Goal: Task Accomplishment & Management: Use online tool/utility

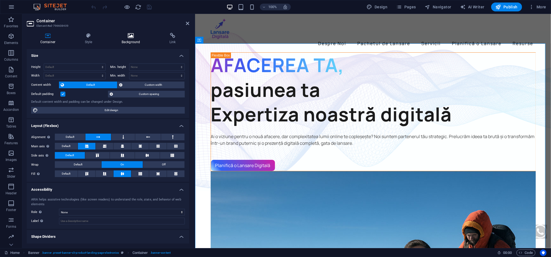
click at [136, 36] on icon at bounding box center [131, 36] width 46 height 6
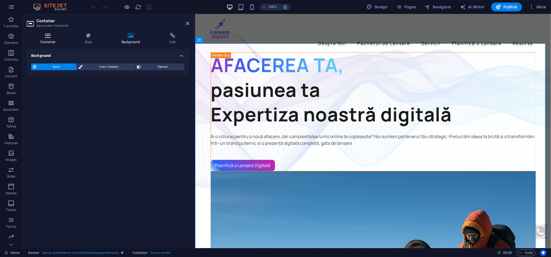
click at [46, 37] on icon at bounding box center [48, 36] width 42 height 6
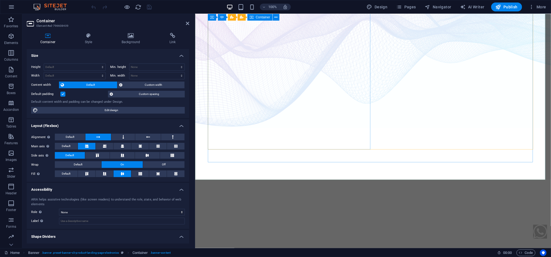
scroll to position [74, 0]
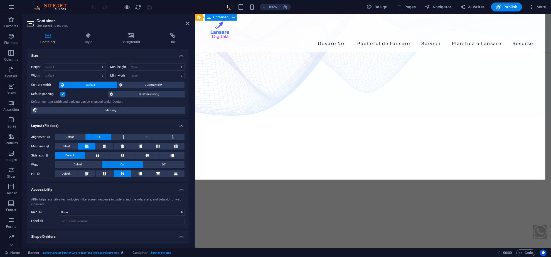
click at [89, 34] on icon at bounding box center [88, 36] width 35 height 6
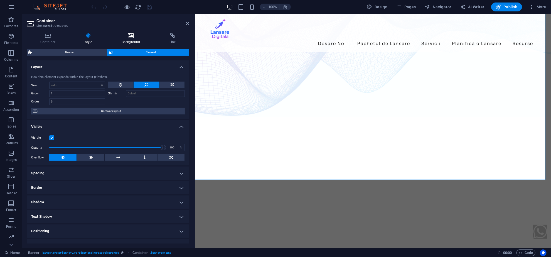
click at [137, 38] on icon at bounding box center [131, 36] width 46 height 6
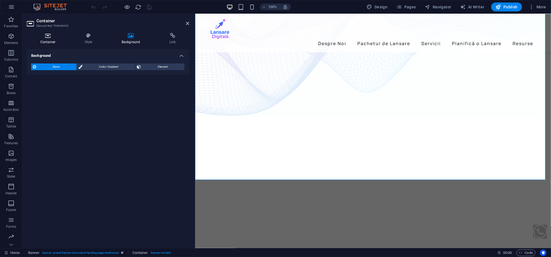
click at [57, 35] on icon at bounding box center [48, 36] width 42 height 6
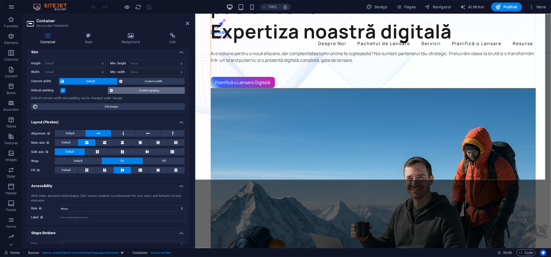
scroll to position [0, 0]
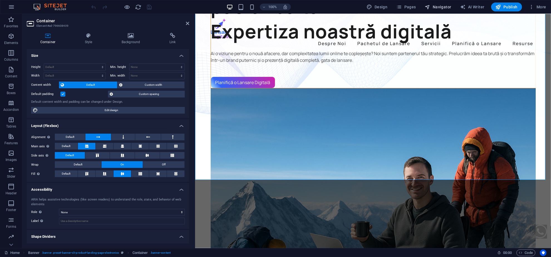
click at [434, 7] on span "Navigator" at bounding box center [438, 7] width 26 height 6
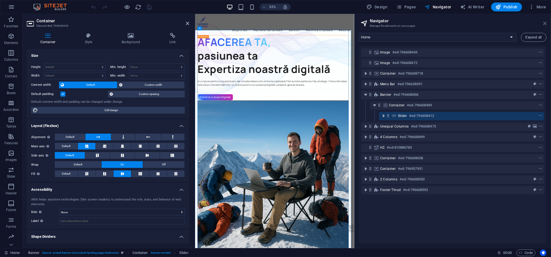
click at [545, 25] on icon at bounding box center [545, 23] width 3 height 4
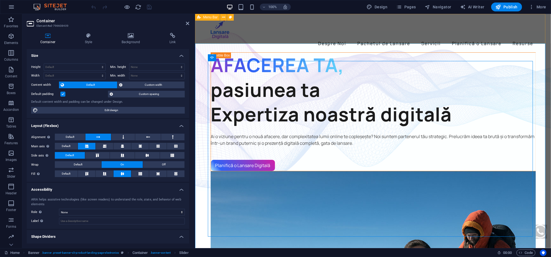
click at [428, 36] on div "Despre Noi Pachetul de Lansare Servicii Planifică o Lansare Resurse" at bounding box center [373, 33] width 356 height 38
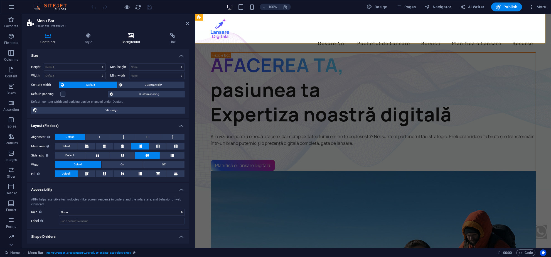
click at [132, 42] on h4 "Background" at bounding box center [132, 39] width 48 height 12
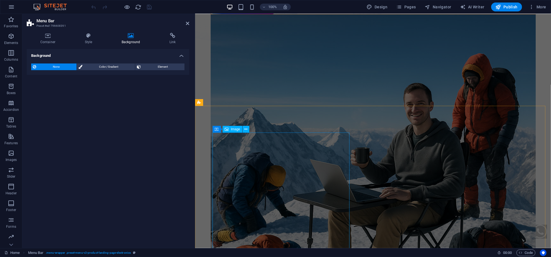
scroll to position [148, 0]
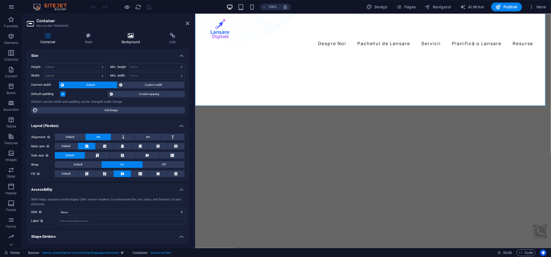
click at [135, 42] on h4 "Background" at bounding box center [132, 39] width 48 height 12
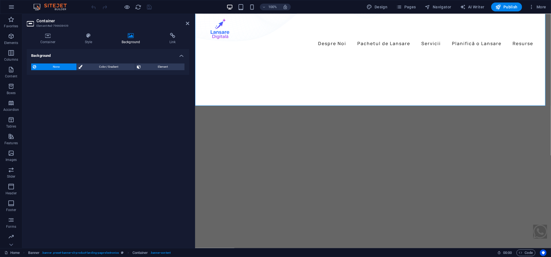
select select "%"
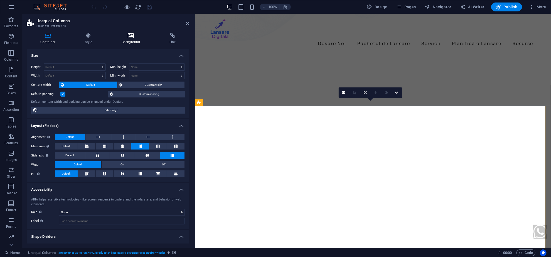
click at [133, 43] on h4 "Background" at bounding box center [132, 39] width 48 height 12
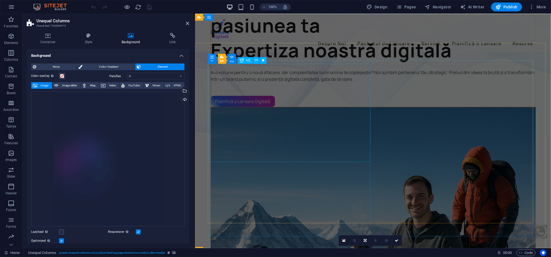
scroll to position [0, 0]
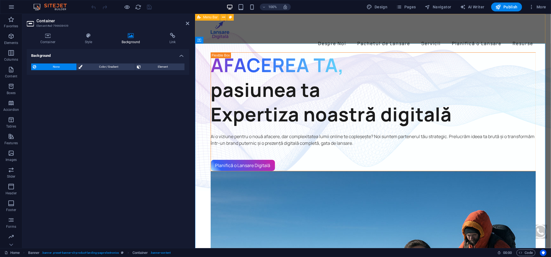
click at [242, 41] on div "Despre Noi Pachetul de Lansare Servicii Planifică o Lansare Resurse" at bounding box center [373, 33] width 356 height 38
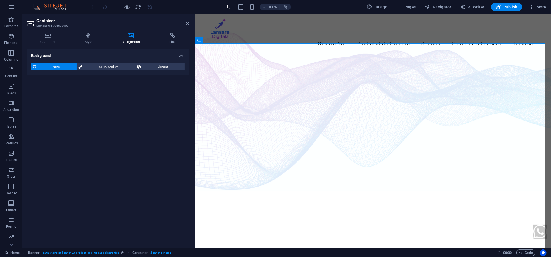
click at [191, 26] on aside "Container Element #ed-796608409 Container Style Background Link Size Height Def…" at bounding box center [108, 131] width 173 height 234
click at [189, 23] on icon at bounding box center [187, 23] width 3 height 4
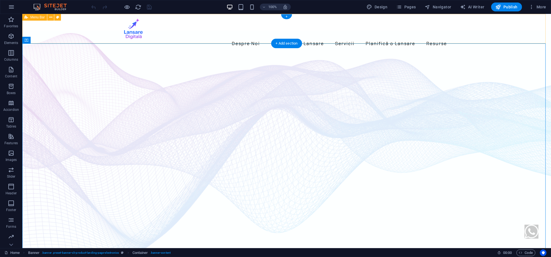
click at [60, 35] on div "Despre Noi Pachetul de Lansare Servicii Planifică o Lansare Resurse" at bounding box center [286, 33] width 529 height 38
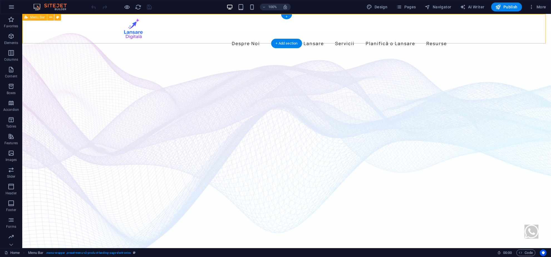
click at [60, 35] on div "Despre Noi Pachetul de Lansare Servicii Planifică o Lansare Resurse" at bounding box center [286, 33] width 529 height 38
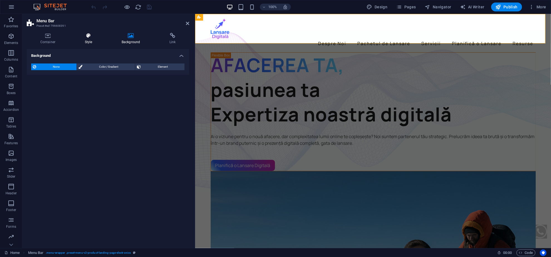
click at [96, 38] on icon at bounding box center [88, 36] width 35 height 6
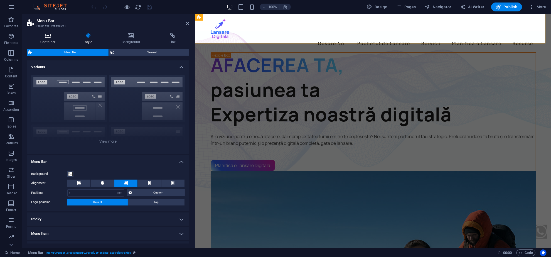
click at [51, 39] on h4 "Container" at bounding box center [49, 39] width 45 height 12
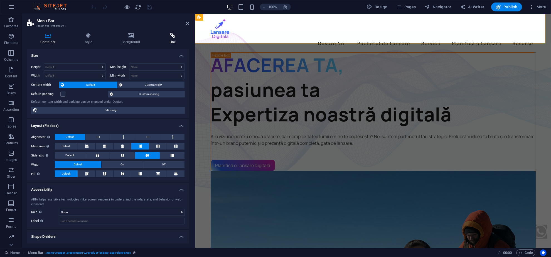
click at [176, 39] on h4 "Link" at bounding box center [172, 39] width 33 height 12
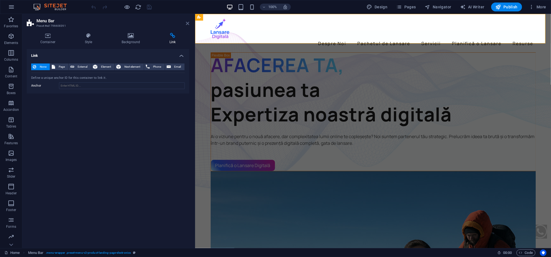
click at [188, 23] on icon at bounding box center [187, 23] width 3 height 4
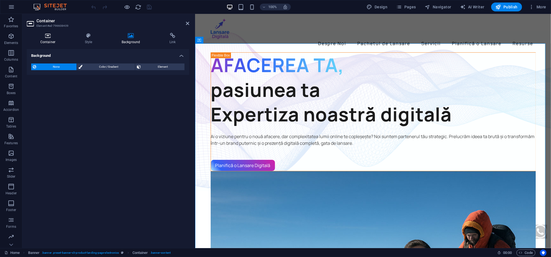
click at [61, 38] on icon at bounding box center [48, 36] width 42 height 6
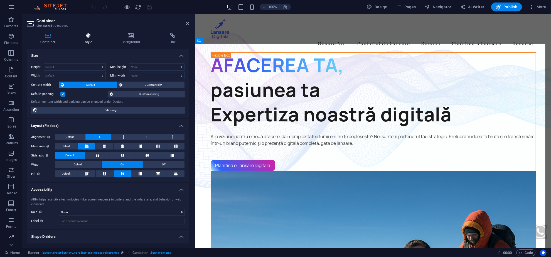
click at [88, 39] on h4 "Style" at bounding box center [89, 39] width 37 height 12
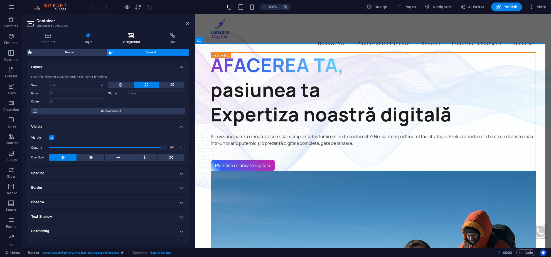
click at [126, 40] on h4 "Background" at bounding box center [132, 39] width 48 height 12
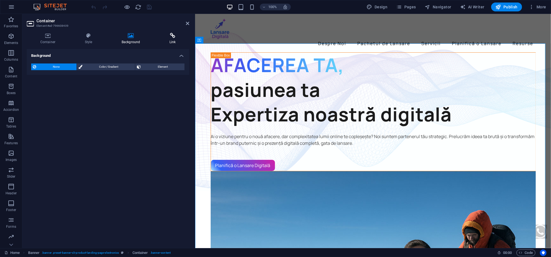
click at [166, 38] on h4 "Link" at bounding box center [172, 39] width 33 height 12
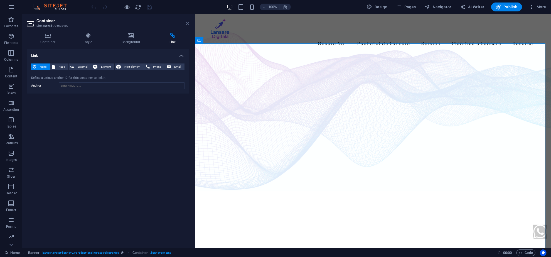
click at [188, 23] on icon at bounding box center [187, 23] width 3 height 4
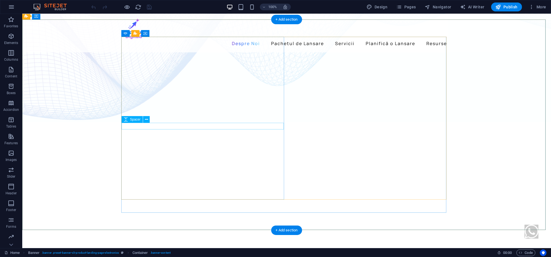
scroll to position [186, 0]
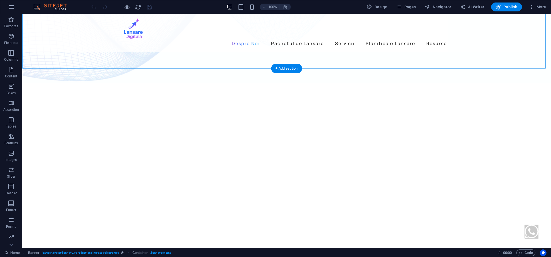
select select "%"
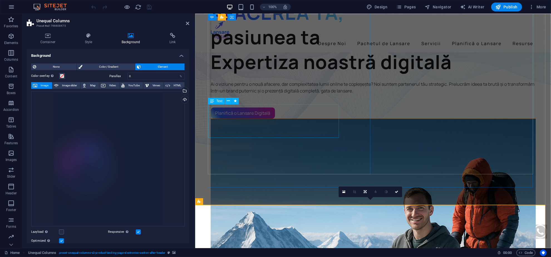
scroll to position [37, 0]
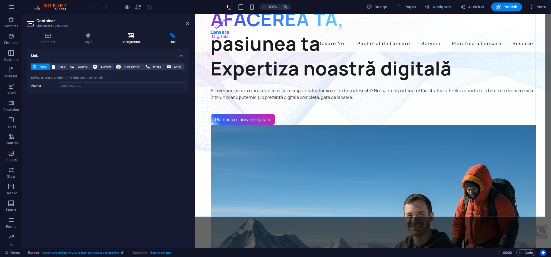
click at [129, 38] on icon at bounding box center [131, 36] width 46 height 6
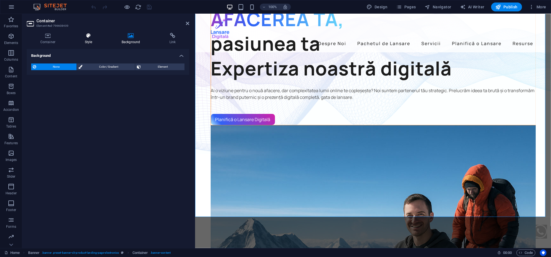
click at [95, 38] on icon at bounding box center [88, 36] width 35 height 6
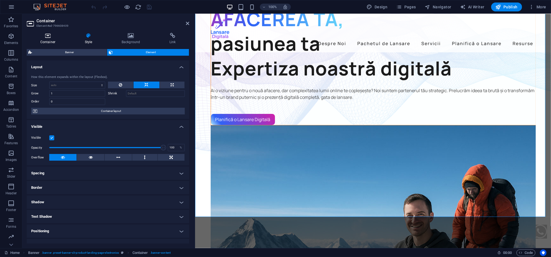
click at [47, 39] on h4 "Container" at bounding box center [49, 39] width 45 height 12
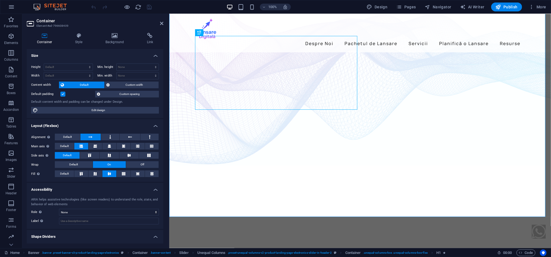
drag, startPoint x: 194, startPoint y: 25, endPoint x: 0, endPoint y: 13, distance: 194.3
click at [170, 26] on div "Container Element #ed-796608409 Container Style Background Link Size Height Def…" at bounding box center [286, 131] width 529 height 234
click at [165, 23] on aside "Container Element #ed-796608409 Container Style Background Link Size Height Def…" at bounding box center [95, 131] width 147 height 234
click at [162, 23] on icon at bounding box center [161, 23] width 3 height 4
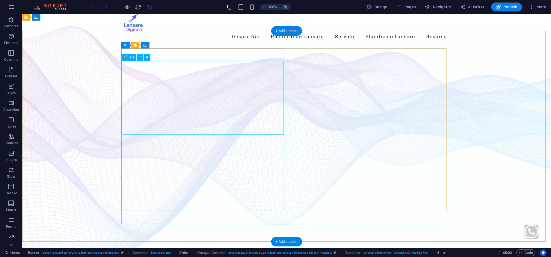
scroll to position [0, 0]
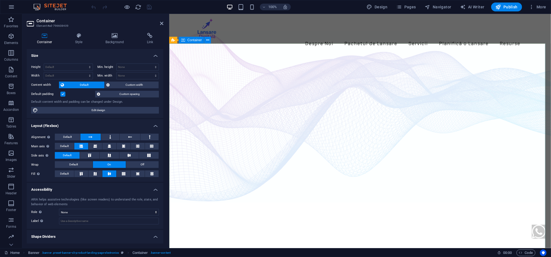
click at [111, 31] on div "Container Style Background Link Size Height Default px rem % vh vw Min. height …" at bounding box center [95, 138] width 146 height 220
click at [110, 36] on icon at bounding box center [114, 36] width 39 height 6
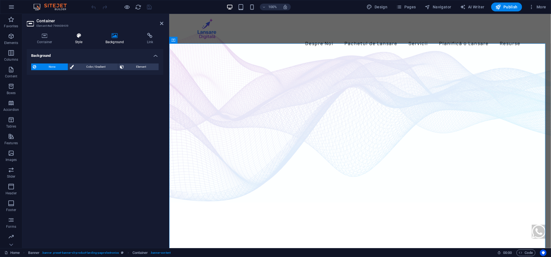
click at [77, 39] on h4 "Style" at bounding box center [80, 39] width 30 height 12
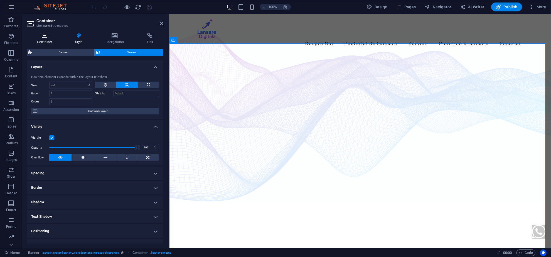
click at [43, 38] on icon at bounding box center [45, 36] width 36 height 6
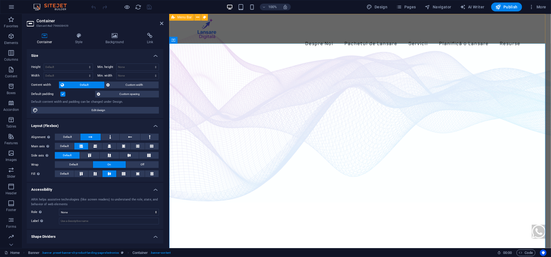
click at [240, 36] on div "Despre Noi Pachetul de Lansare Servicii Planifică o Lansare Resurse" at bounding box center [360, 33] width 382 height 38
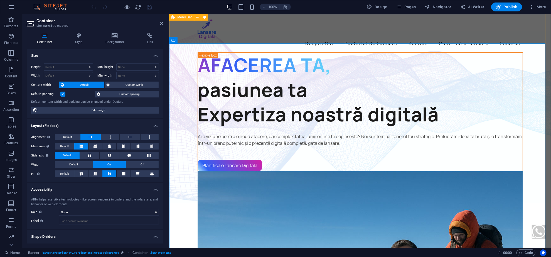
click at [240, 36] on div "Despre Noi Pachetul de Lansare Servicii Planifică o Lansare Resurse" at bounding box center [360, 33] width 382 height 38
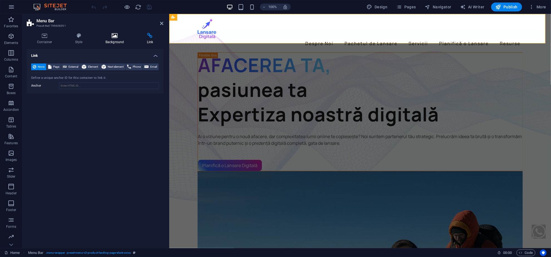
click at [126, 37] on icon at bounding box center [114, 36] width 39 height 6
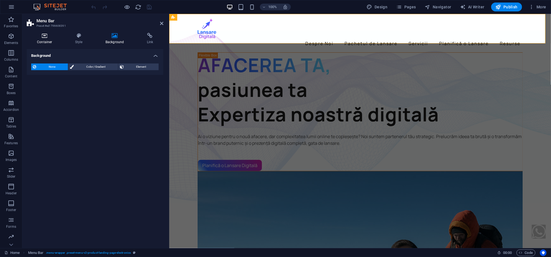
click at [52, 38] on icon at bounding box center [45, 36] width 36 height 6
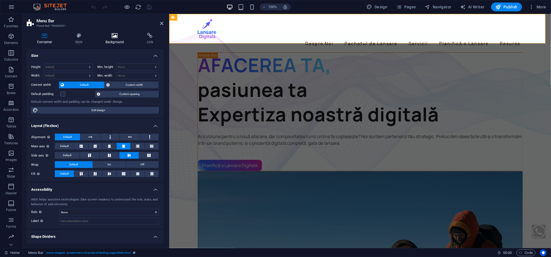
click at [95, 37] on icon at bounding box center [114, 36] width 39 height 6
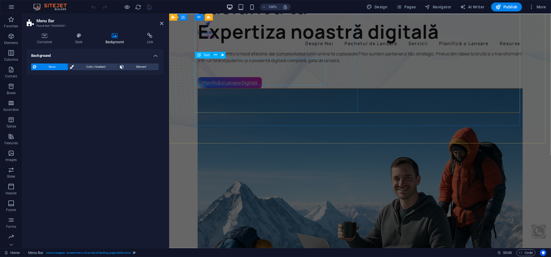
scroll to position [111, 0]
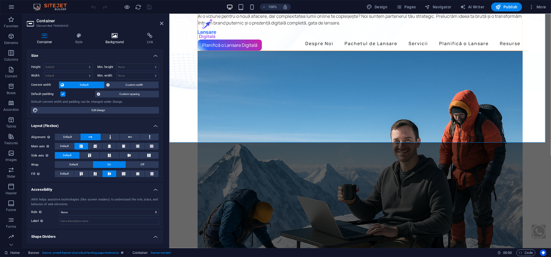
click at [113, 37] on icon at bounding box center [114, 36] width 39 height 6
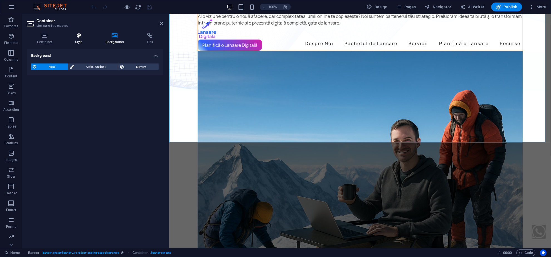
click at [77, 37] on icon at bounding box center [79, 36] width 28 height 6
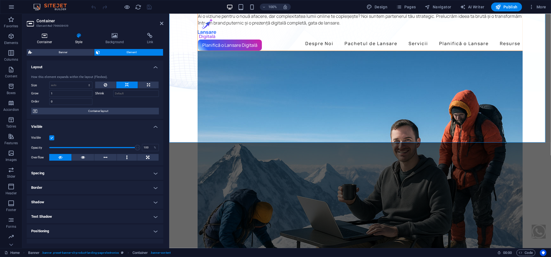
click at [51, 36] on icon at bounding box center [45, 36] width 36 height 6
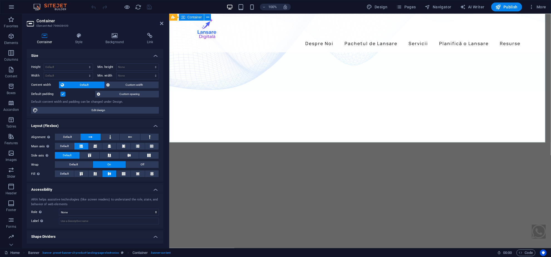
click at [119, 32] on div "Container Style Background Link Size Height Default px rem % vh vw Min. height …" at bounding box center [95, 138] width 146 height 220
click at [107, 38] on icon at bounding box center [114, 36] width 39 height 6
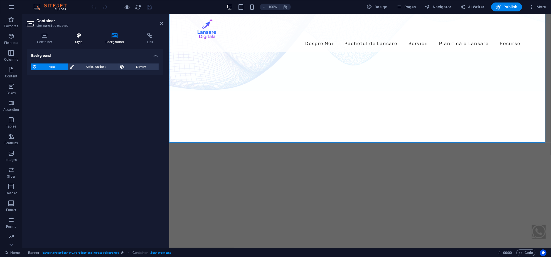
click at [77, 41] on h4 "Style" at bounding box center [80, 39] width 30 height 12
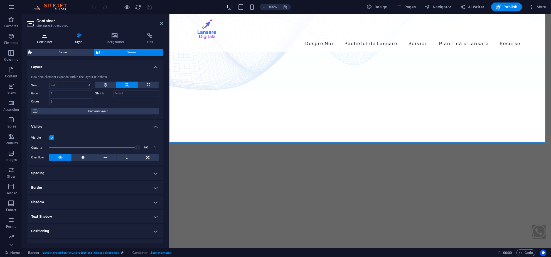
click at [38, 38] on h4 "Container" at bounding box center [46, 39] width 38 height 12
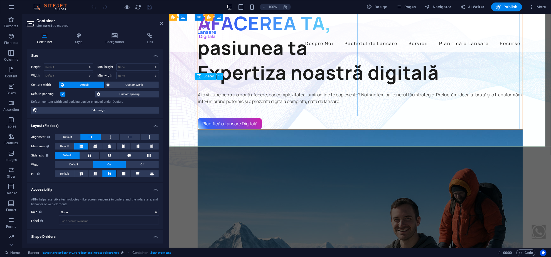
scroll to position [0, 0]
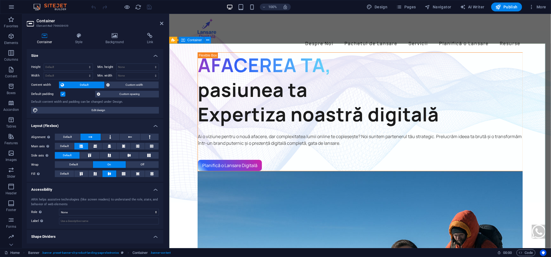
click at [118, 40] on h4 "Background" at bounding box center [116, 39] width 42 height 12
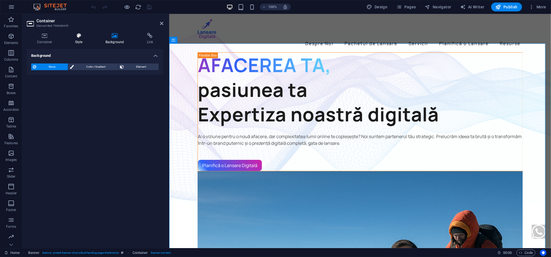
click at [68, 38] on h4 "Style" at bounding box center [80, 39] width 30 height 12
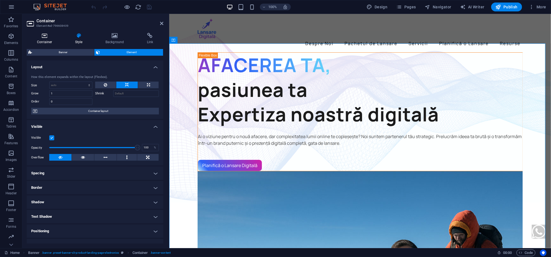
click at [47, 40] on h4 "Container" at bounding box center [46, 39] width 38 height 12
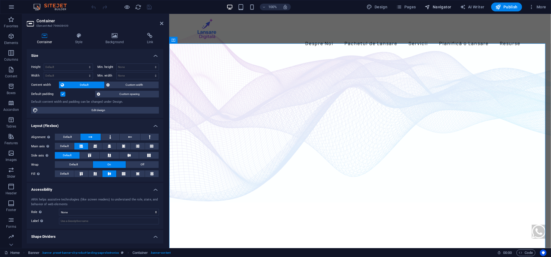
click at [439, 11] on button "Navigator" at bounding box center [438, 7] width 31 height 9
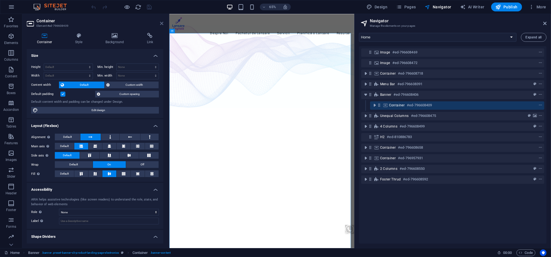
click at [161, 22] on icon at bounding box center [161, 23] width 3 height 4
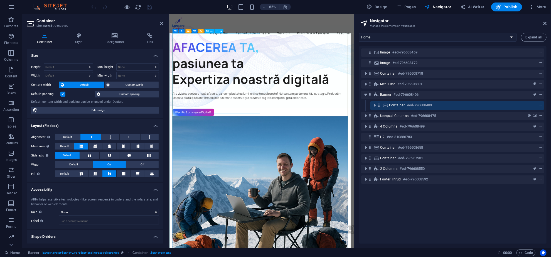
click at [287, 104] on div "AFACEREA TA, pasiunea ta Expertiza noastră digitală" at bounding box center [309, 90] width 270 height 74
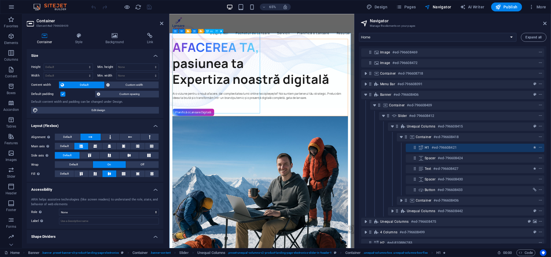
click at [287, 104] on div "AFACEREA TA, pasiunea ta Expertiza noastră digitală" at bounding box center [309, 90] width 270 height 74
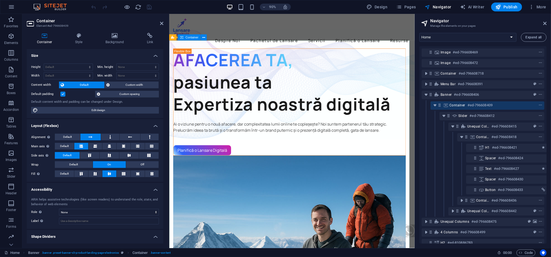
drag, startPoint x: 355, startPoint y: 94, endPoint x: 438, endPoint y: 102, distance: 83.1
click at [438, 102] on aside "Navigator Manage the elements on your pages Home Politică de Cookies Angajament…" at bounding box center [483, 131] width 136 height 234
click at [114, 39] on h4 "Background" at bounding box center [116, 39] width 42 height 12
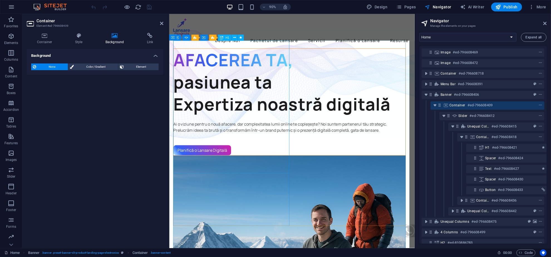
click at [256, 88] on div "AFACEREA TA, pasiunea ta Expertiza noastră digitală" at bounding box center [303, 90] width 258 height 74
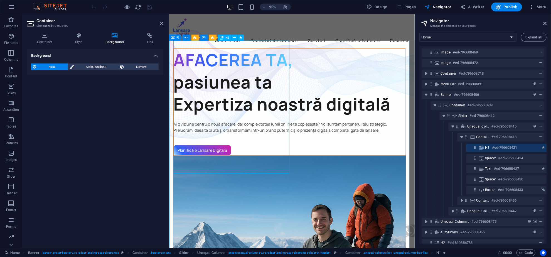
click at [256, 88] on div "AFACEREA TA, pasiunea ta Expertiza noastră digitală" at bounding box center [303, 90] width 258 height 74
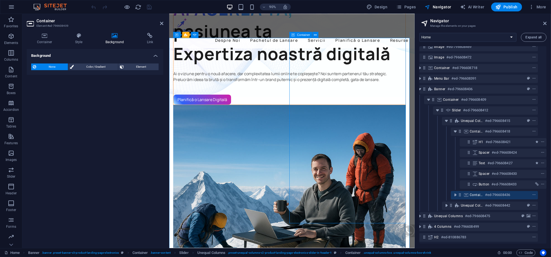
scroll to position [111, 0]
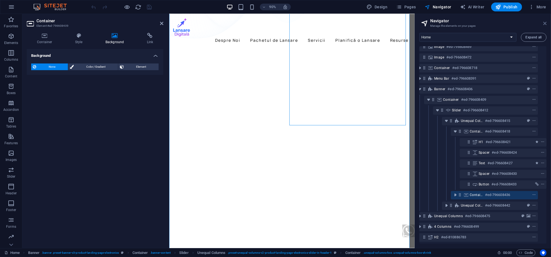
click at [544, 23] on icon at bounding box center [545, 23] width 3 height 4
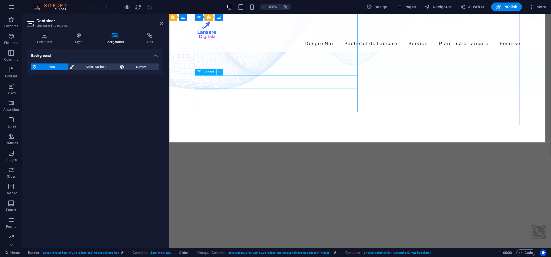
scroll to position [0, 0]
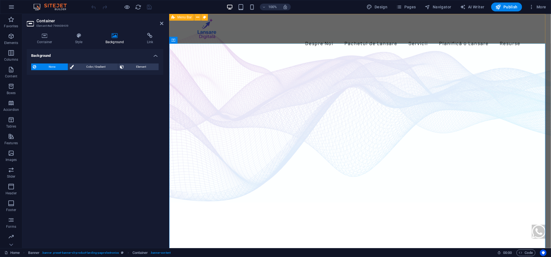
click at [224, 39] on div "Despre Noi Pachetul de Lansare Servicii Planifică o Lansare Resurse" at bounding box center [360, 33] width 382 height 38
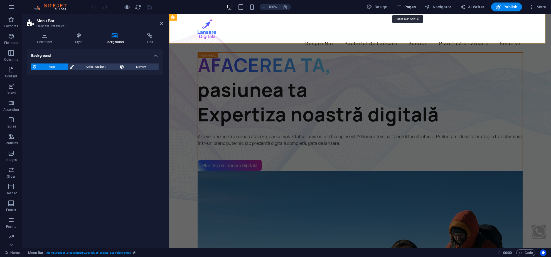
click at [413, 6] on span "Pages" at bounding box center [406, 7] width 19 height 6
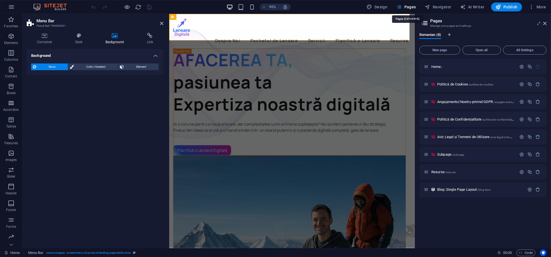
click at [413, 6] on span "Pages" at bounding box center [406, 7] width 19 height 6
click at [443, 7] on span "Navigator" at bounding box center [438, 7] width 26 height 6
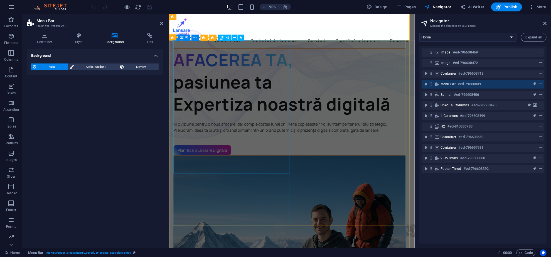
click at [270, 69] on div "AFACEREA TA, pasiunea ta Expertiza noastră digitală" at bounding box center [303, 90] width 258 height 74
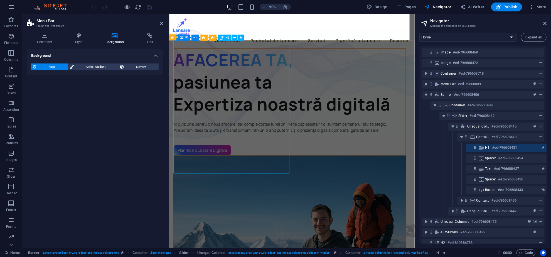
scroll to position [6, 7]
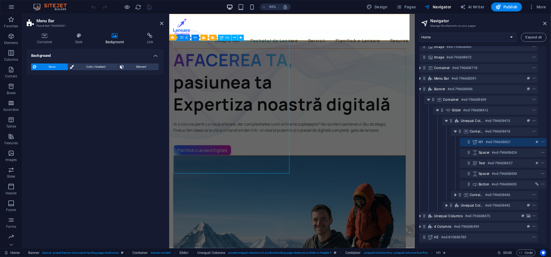
click at [270, 69] on div "AFACEREA TA, pasiunea ta Expertiza noastră digitală" at bounding box center [303, 90] width 258 height 74
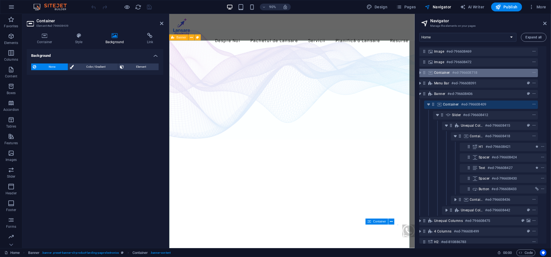
scroll to position [0, 7]
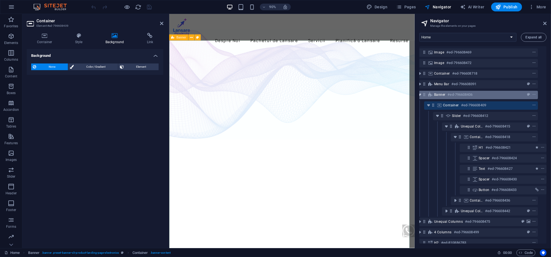
click at [422, 97] on icon "toggle-expand" at bounding box center [420, 95] width 6 height 6
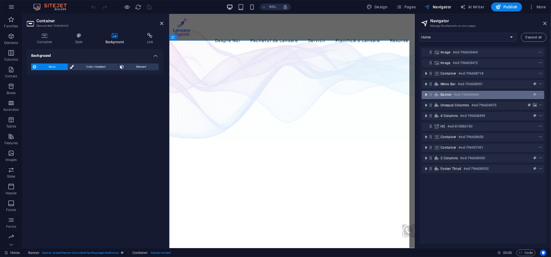
scroll to position [0, 0]
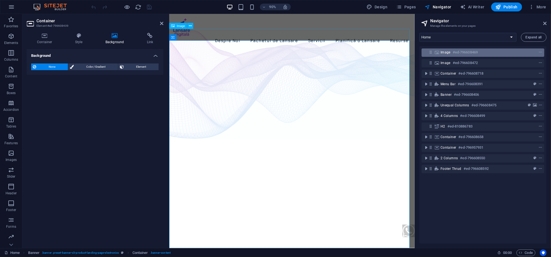
click at [447, 52] on span "Image" at bounding box center [446, 52] width 10 height 4
select select "%"
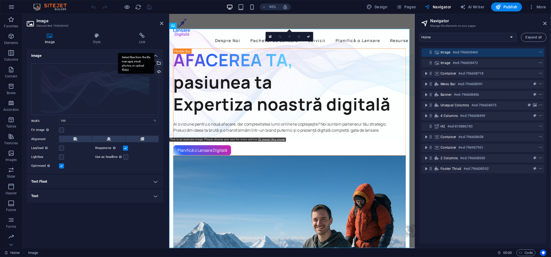
click at [161, 63] on div "Select files from the file manager, stock photos, or upload file(s)" at bounding box center [158, 63] width 8 height 8
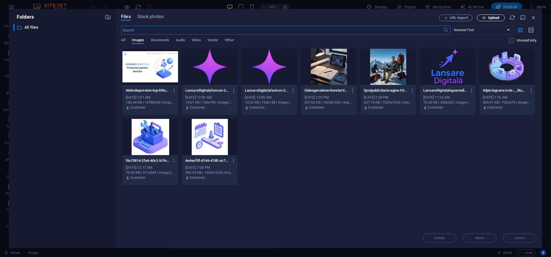
click at [488, 18] on span "Upload" at bounding box center [491, 18] width 23 height 4
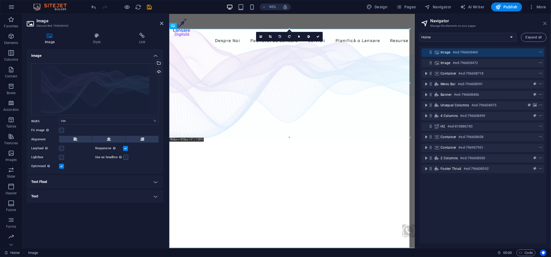
click at [545, 24] on icon at bounding box center [545, 23] width 3 height 4
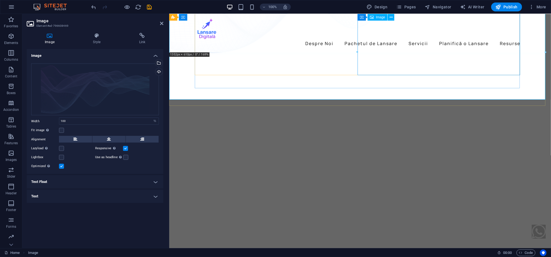
scroll to position [186, 0]
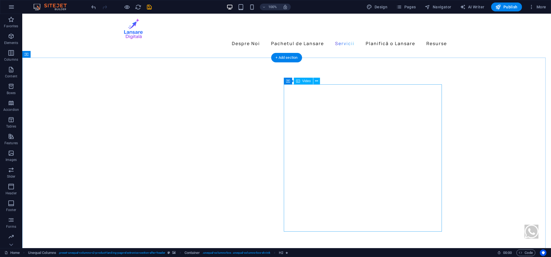
scroll to position [631, 0]
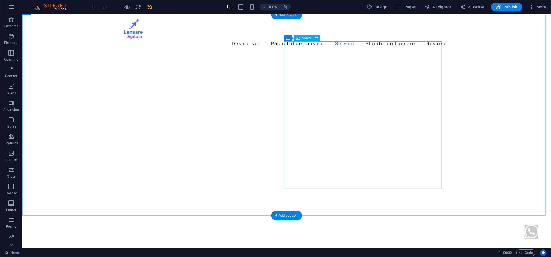
select select "%"
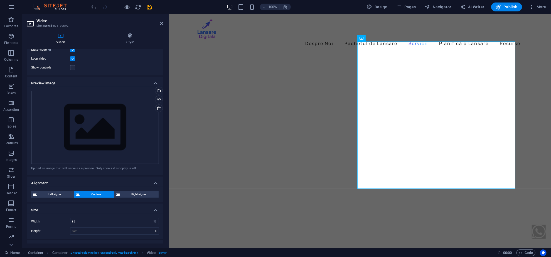
scroll to position [0, 0]
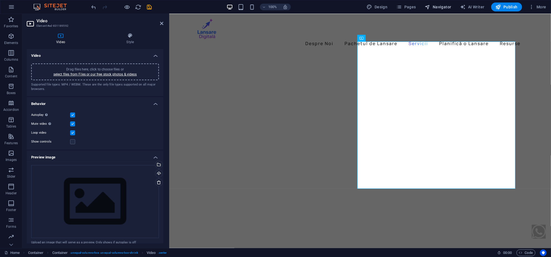
click at [444, 7] on span "Navigator" at bounding box center [438, 7] width 26 height 6
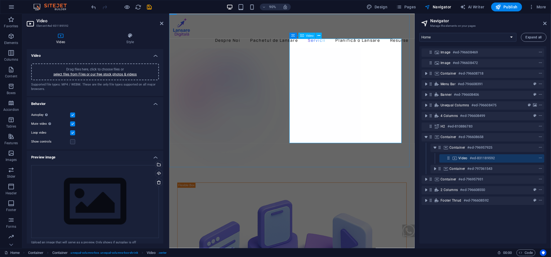
click at [457, 157] on icon at bounding box center [455, 158] width 6 height 4
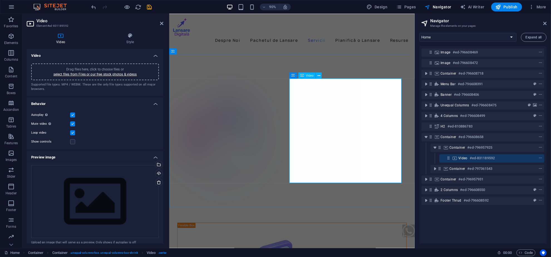
click at [457, 157] on icon at bounding box center [455, 158] width 6 height 4
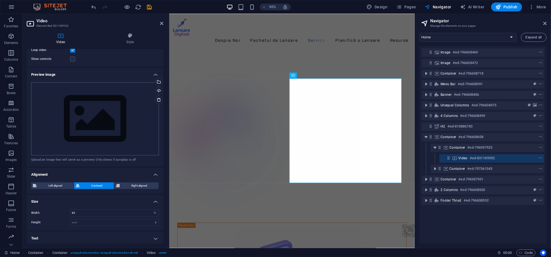
scroll to position [0, 0]
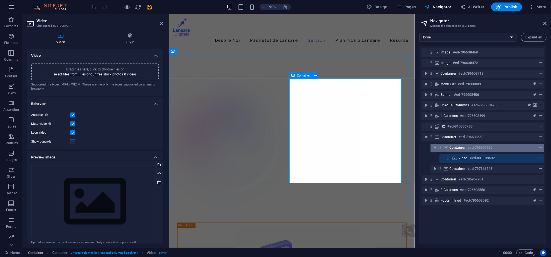
click at [457, 151] on div "Container #ed-796957925" at bounding box center [483, 147] width 67 height 7
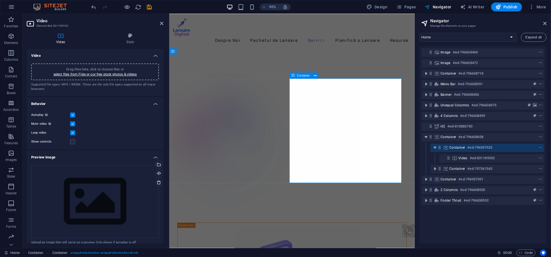
click at [457, 151] on div "Container #ed-796957925" at bounding box center [483, 147] width 67 height 7
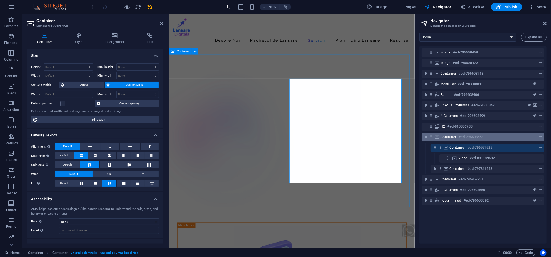
click at [440, 134] on div "Container #ed-796608658" at bounding box center [483, 137] width 123 height 8
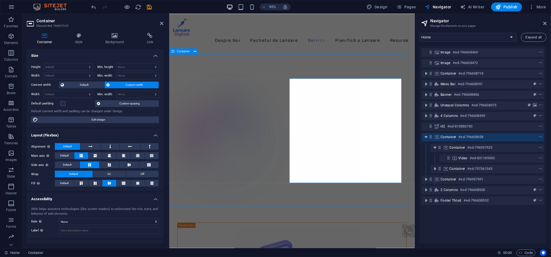
click at [440, 134] on div "Container #ed-796608658" at bounding box center [483, 137] width 123 height 8
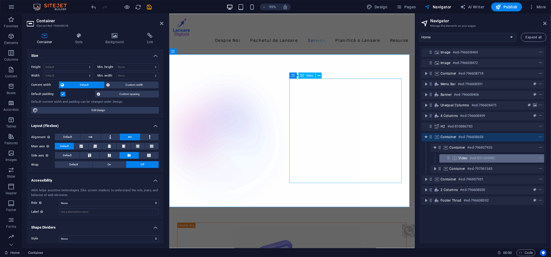
click at [463, 157] on span "Video" at bounding box center [463, 158] width 9 height 4
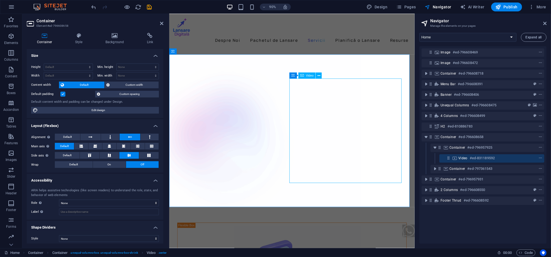
click at [463, 157] on span "Video" at bounding box center [463, 158] width 9 height 4
select select "%"
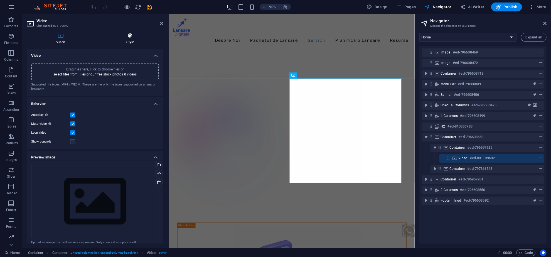
click at [125, 38] on icon at bounding box center [130, 36] width 67 height 6
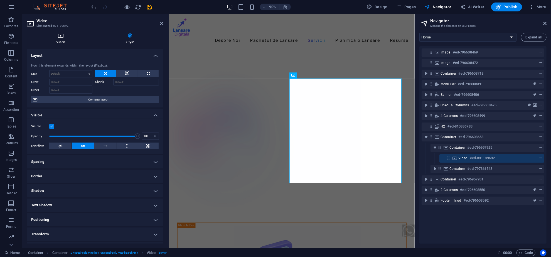
click at [58, 39] on h4 "Video" at bounding box center [62, 39] width 70 height 12
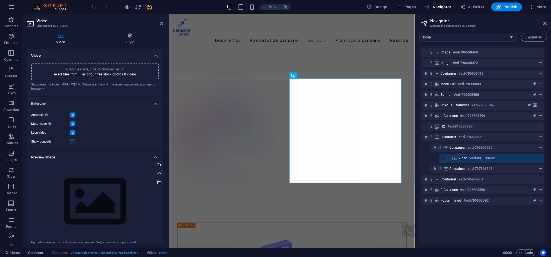
click at [103, 67] on div "Drag files here, click to choose files or select files from Files or our free s…" at bounding box center [95, 72] width 121 height 10
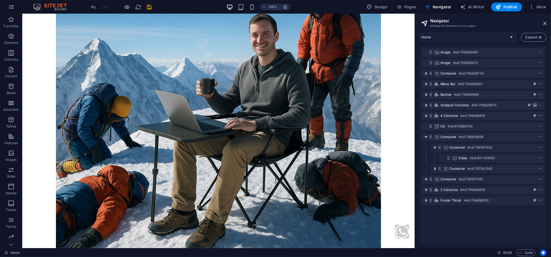
scroll to position [215, 0]
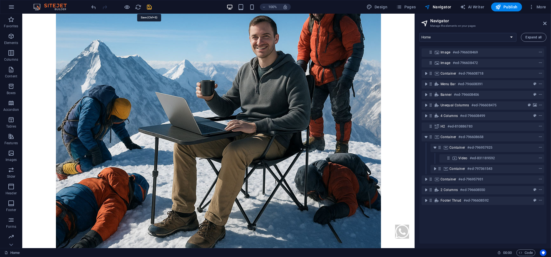
click at [150, 9] on icon "save" at bounding box center [150, 7] width 6 height 6
checkbox input "false"
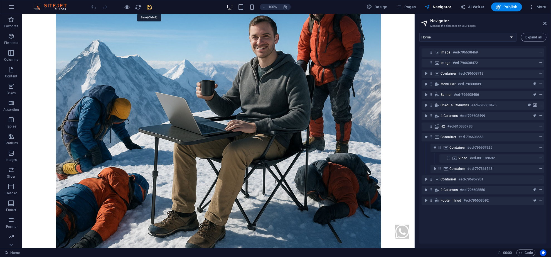
select select
checkbox input "false"
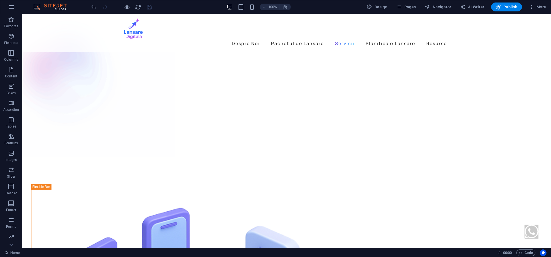
scroll to position [1112, 0]
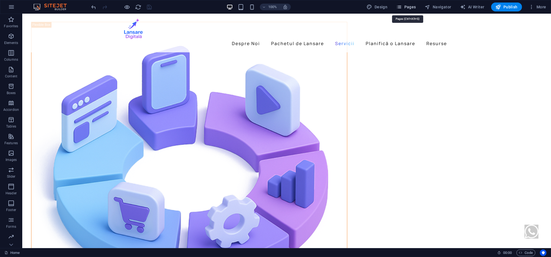
click at [413, 6] on span "Pages" at bounding box center [406, 7] width 19 height 6
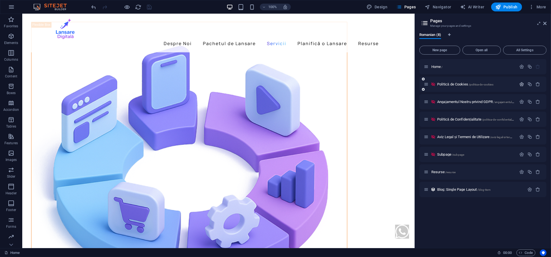
click at [522, 84] on icon "button" at bounding box center [522, 84] width 5 height 5
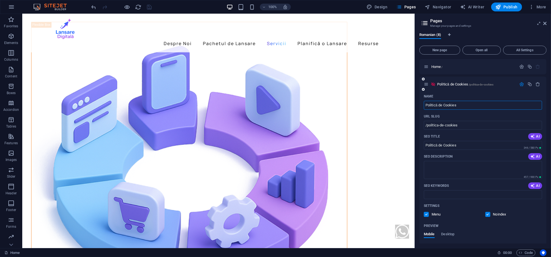
click at [489, 214] on label at bounding box center [488, 214] width 5 height 5
click at [0, 0] on input "checkbox" at bounding box center [0, 0] width 0 height 0
click at [521, 87] on div at bounding box center [530, 84] width 25 height 6
click at [521, 85] on icon "button" at bounding box center [522, 84] width 5 height 5
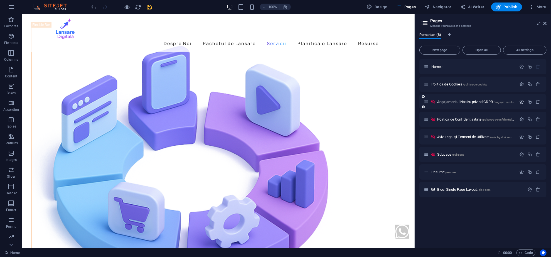
click at [524, 102] on icon "button" at bounding box center [522, 101] width 5 height 5
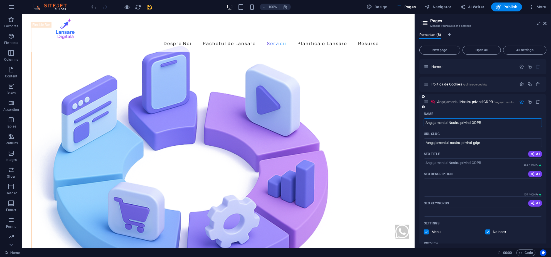
click at [488, 233] on label at bounding box center [488, 232] width 5 height 5
click at [0, 0] on input "checkbox" at bounding box center [0, 0] width 0 height 0
click at [520, 100] on icon "button" at bounding box center [522, 101] width 5 height 5
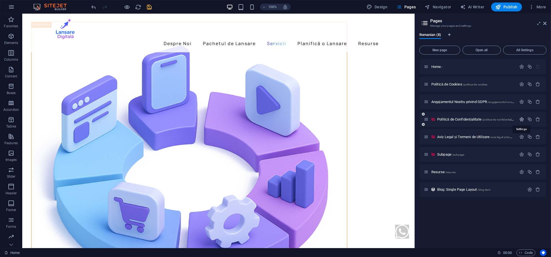
click at [524, 120] on icon "button" at bounding box center [522, 119] width 5 height 5
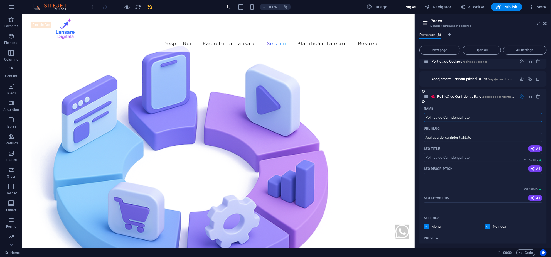
scroll to position [111, 0]
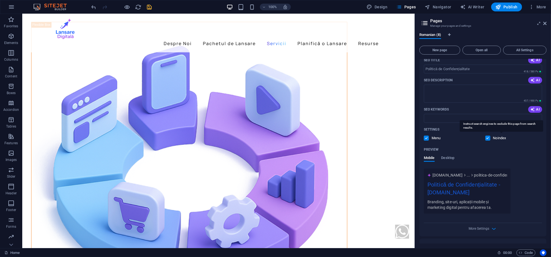
click at [496, 138] on p "Noindex" at bounding box center [503, 138] width 18 height 5
click at [0, 0] on input "checkbox" at bounding box center [0, 0] width 0 height 0
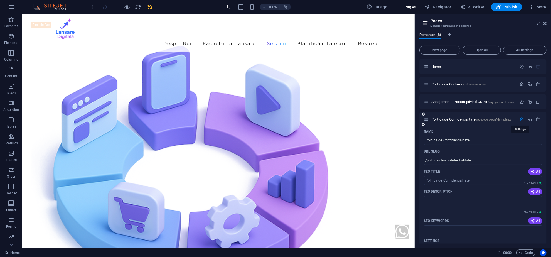
click at [522, 119] on icon "button" at bounding box center [522, 119] width 5 height 5
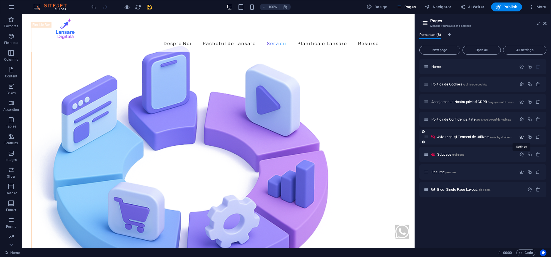
click at [522, 136] on icon "button" at bounding box center [522, 137] width 5 height 5
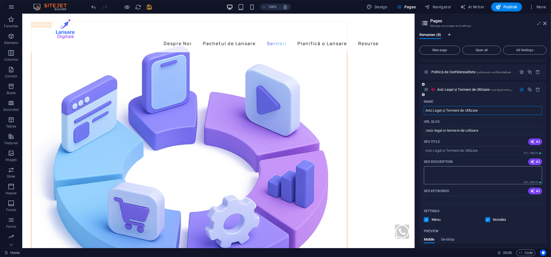
scroll to position [74, 0]
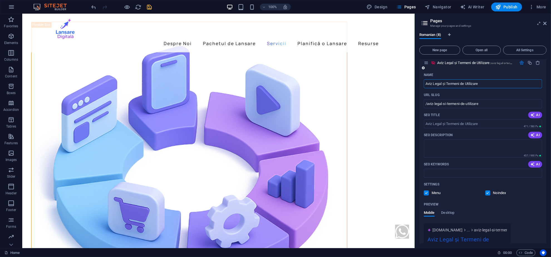
click at [501, 191] on p "Noindex" at bounding box center [503, 193] width 18 height 5
click at [0, 0] on input "checkbox" at bounding box center [0, 0] width 0 height 0
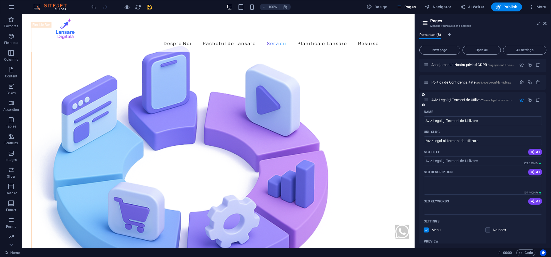
click at [521, 99] on icon "button" at bounding box center [522, 99] width 5 height 5
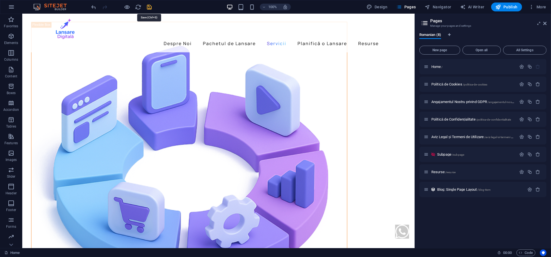
click at [150, 6] on icon "save" at bounding box center [150, 7] width 6 height 6
checkbox input "false"
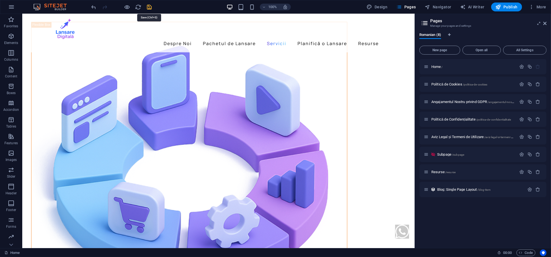
select select
checkbox input "false"
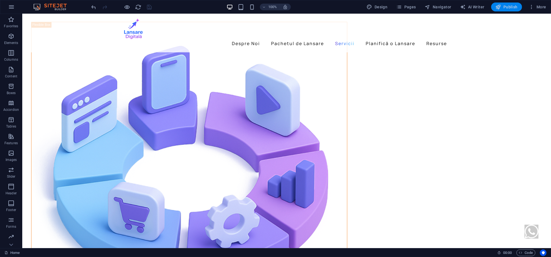
click at [498, 8] on icon "button" at bounding box center [499, 7] width 6 height 6
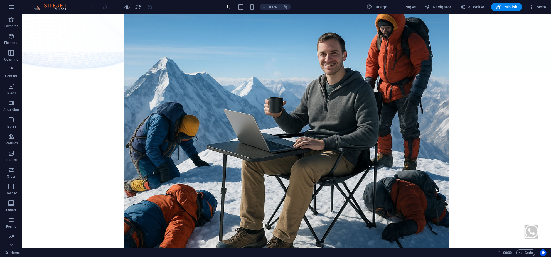
scroll to position [177, 0]
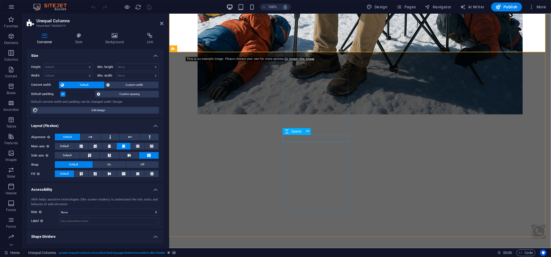
scroll to position [437, 0]
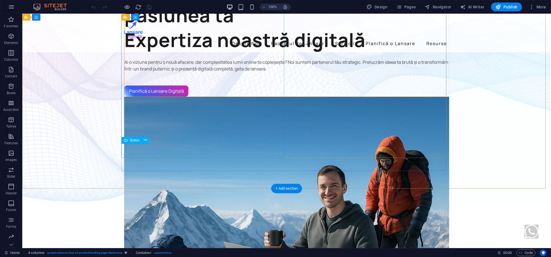
scroll to position [177, 0]
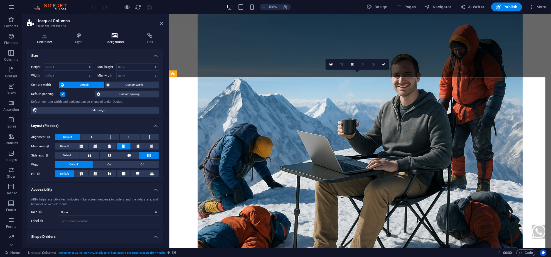
click at [125, 44] on div "Container Style Background Link Size Height Default px rem % vh vw Min. height …" at bounding box center [95, 138] width 137 height 211
click at [123, 42] on h4 "Background" at bounding box center [116, 39] width 42 height 12
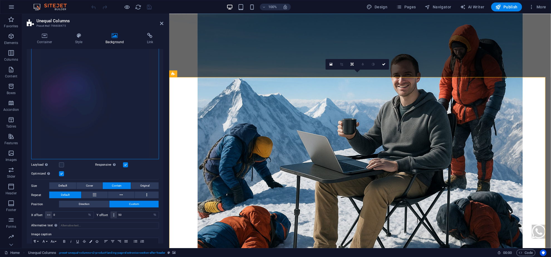
scroll to position [37, 0]
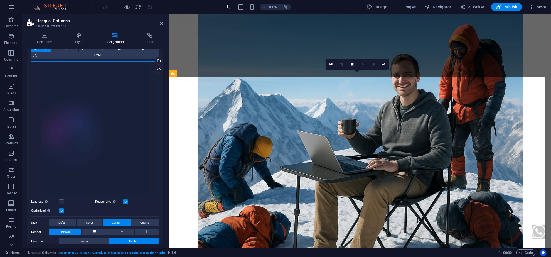
click at [110, 116] on div "Drag files here, click to choose files or select files from Files or our free s…" at bounding box center [95, 128] width 128 height 135
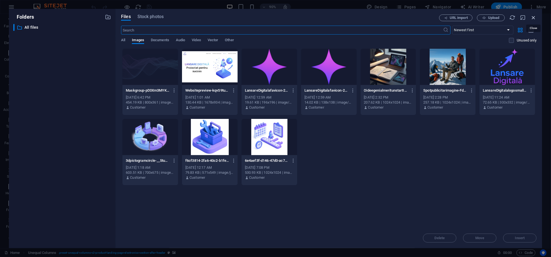
click at [532, 18] on icon "button" at bounding box center [534, 17] width 6 height 6
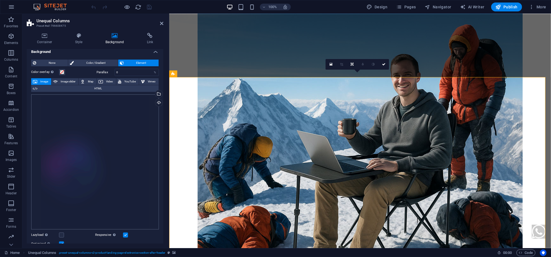
scroll to position [0, 0]
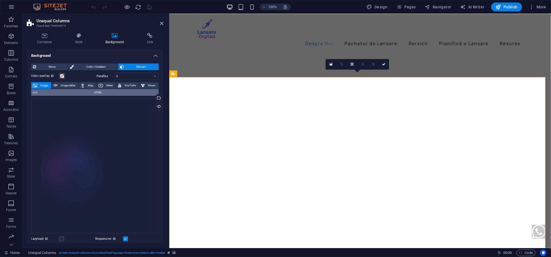
click at [55, 95] on span "HTML" at bounding box center [98, 92] width 118 height 7
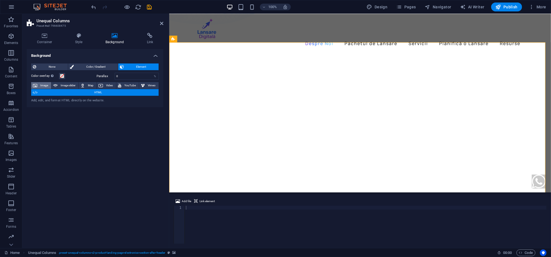
click at [41, 86] on span "Image" at bounding box center [44, 85] width 11 height 7
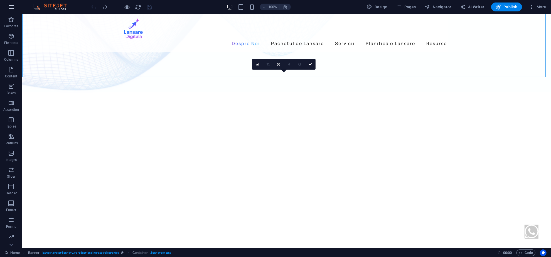
click at [14, 8] on icon "button" at bounding box center [11, 7] width 7 height 7
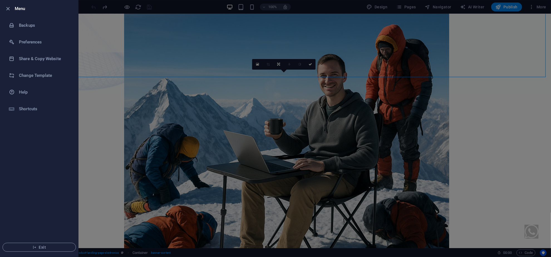
click at [102, 35] on div at bounding box center [275, 128] width 551 height 257
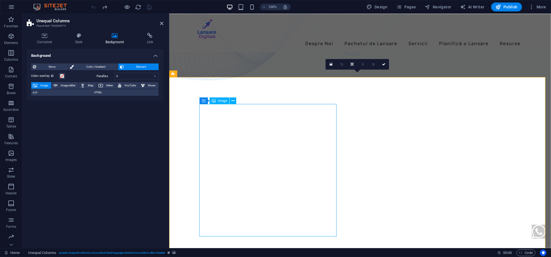
scroll to position [65, 0]
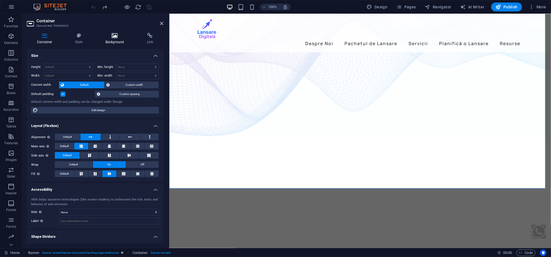
click at [124, 33] on icon at bounding box center [114, 36] width 39 height 6
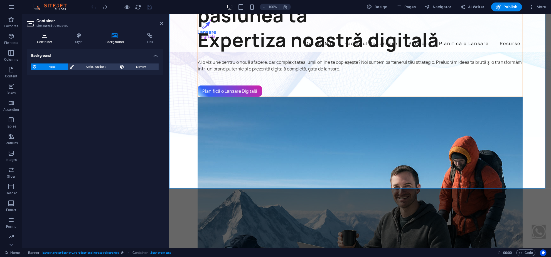
click at [40, 37] on icon at bounding box center [45, 36] width 36 height 6
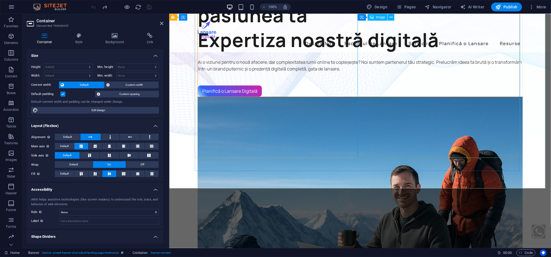
click at [407, 112] on figure "1/2" at bounding box center [361, 260] width 326 height 326
select select "%"
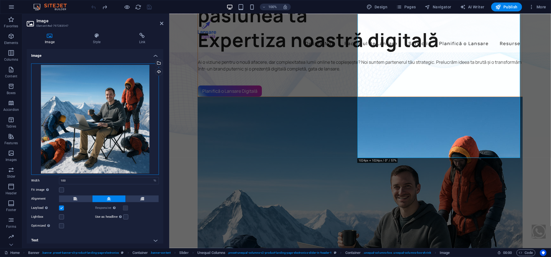
click at [117, 87] on div "Drag files here, click to choose files or select files from Files or our free s…" at bounding box center [95, 119] width 128 height 111
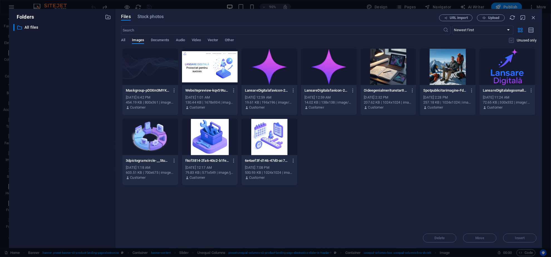
click at [514, 42] on label at bounding box center [511, 40] width 5 height 5
click at [0, 0] on input "checkbox" at bounding box center [0, 0] width 0 height 0
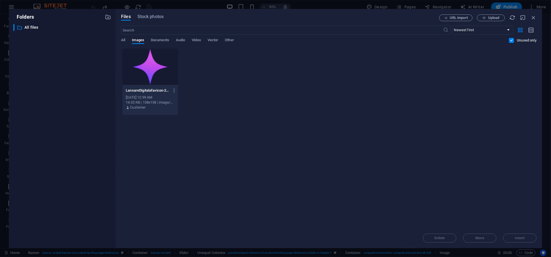
click at [514, 42] on label at bounding box center [511, 40] width 5 height 5
click at [0, 0] on input "checkbox" at bounding box center [0, 0] width 0 height 0
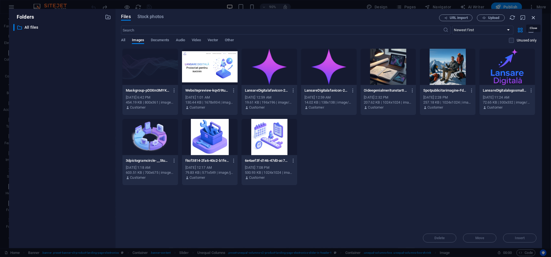
click at [535, 17] on icon "button" at bounding box center [534, 17] width 6 height 6
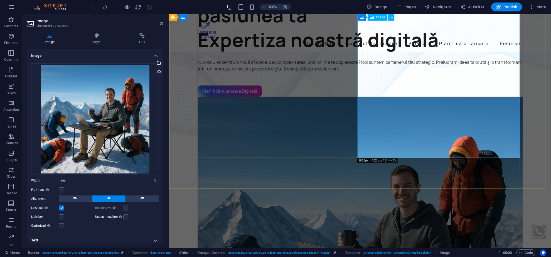
click at [513, 97] on figure "1/2" at bounding box center [361, 260] width 326 height 326
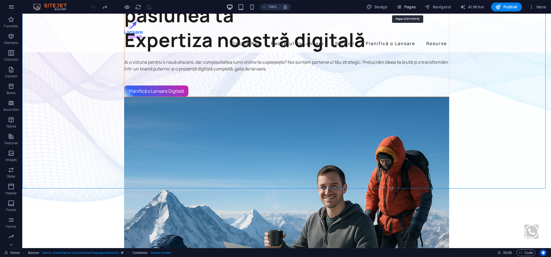
click at [411, 8] on span "Pages" at bounding box center [406, 7] width 19 height 6
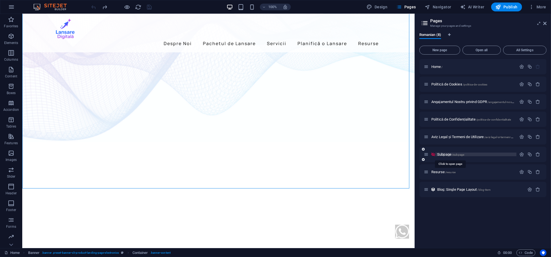
click at [441, 153] on span "Subpage /subpage" at bounding box center [451, 154] width 27 height 4
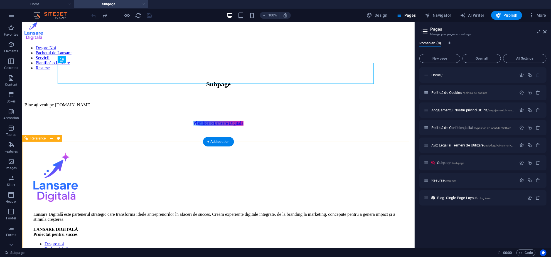
scroll to position [0, 0]
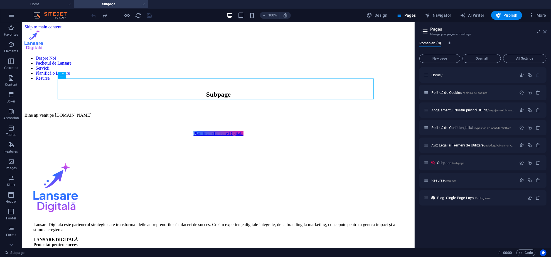
click at [546, 33] on icon at bounding box center [545, 32] width 3 height 4
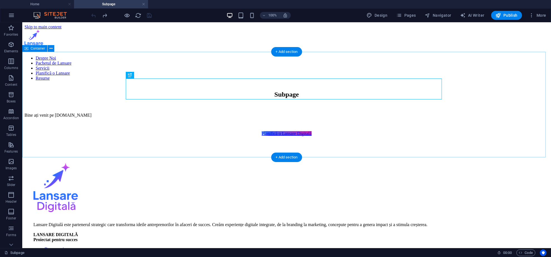
click at [86, 91] on div "Subpage Bine ați venit pe [DOMAIN_NAME] Planifică o Lansare Digitală" at bounding box center [286, 113] width 525 height 45
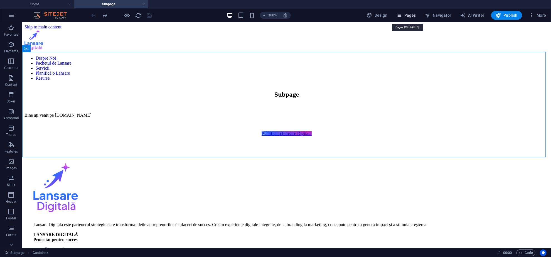
click at [410, 19] on button "Pages" at bounding box center [406, 15] width 24 height 9
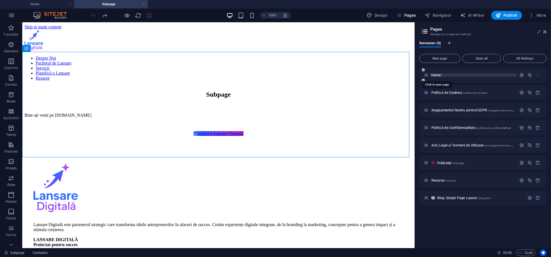
click at [438, 75] on span "Home /" at bounding box center [437, 75] width 11 height 4
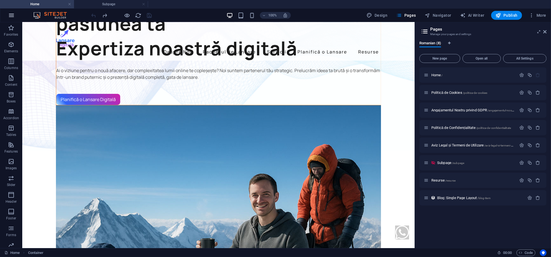
click at [16, 18] on button "button" at bounding box center [11, 15] width 13 height 13
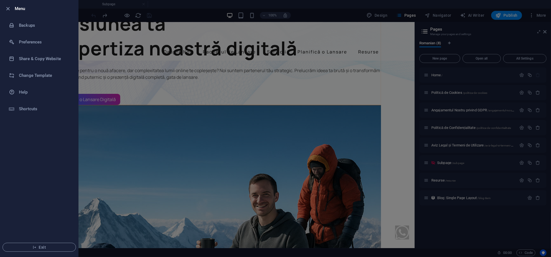
click at [101, 28] on div at bounding box center [275, 128] width 551 height 257
